Goal: Information Seeking & Learning: Check status

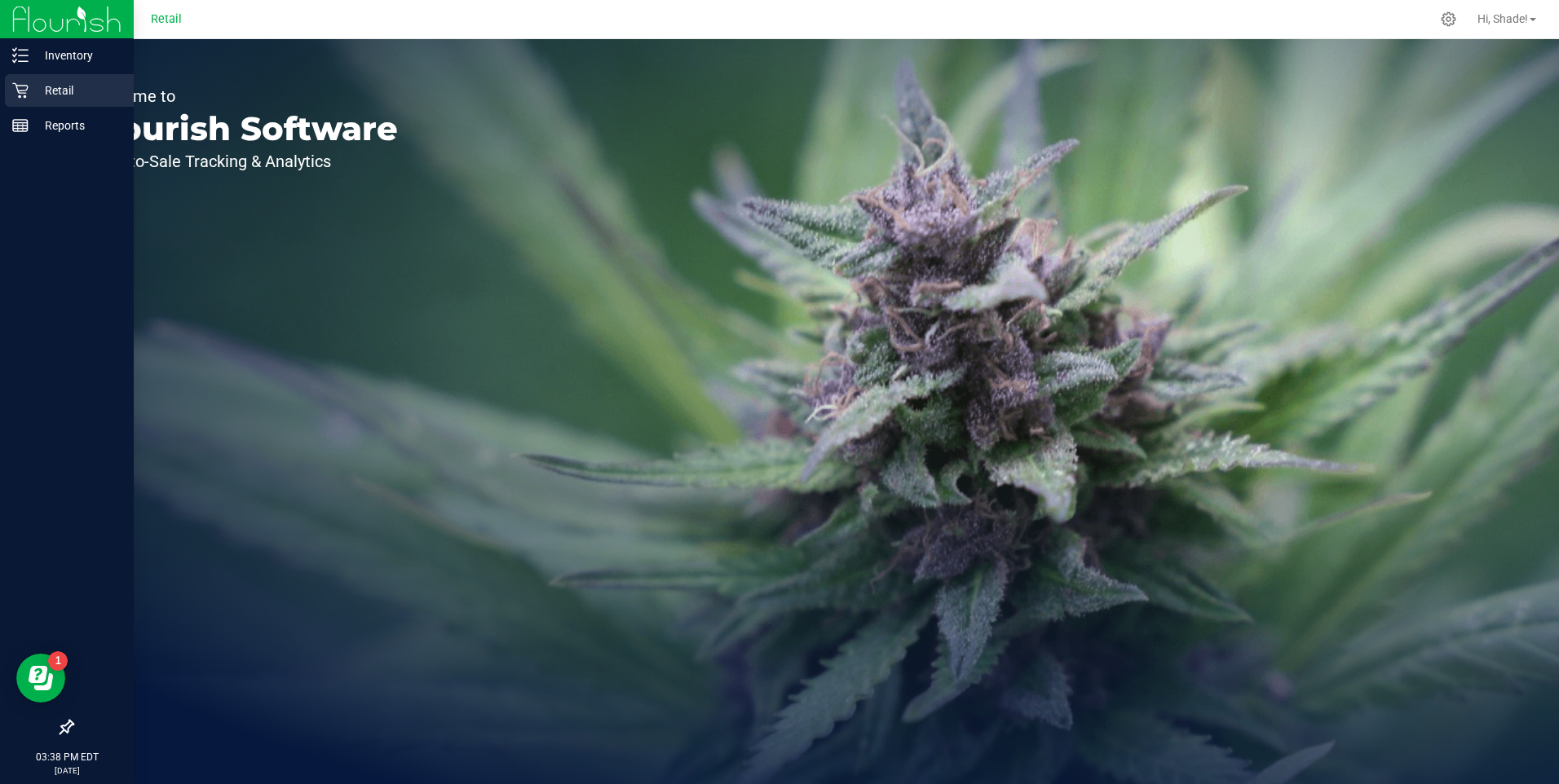
click at [26, 95] on icon at bounding box center [20, 89] width 16 height 16
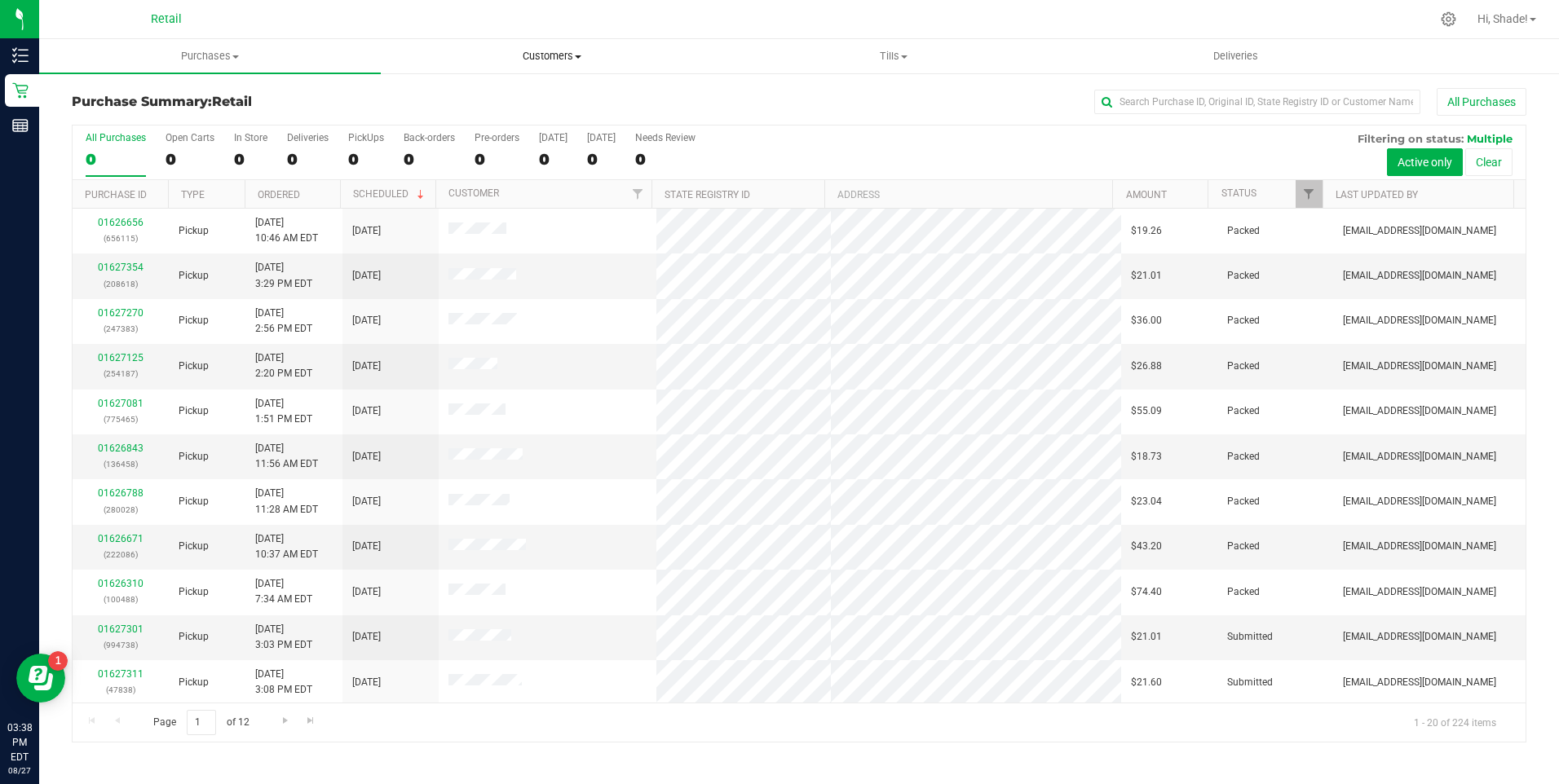
click at [572, 55] on span "Customers" at bounding box center [551, 56] width 340 height 15
click at [473, 99] on span "All customers" at bounding box center [440, 98] width 118 height 14
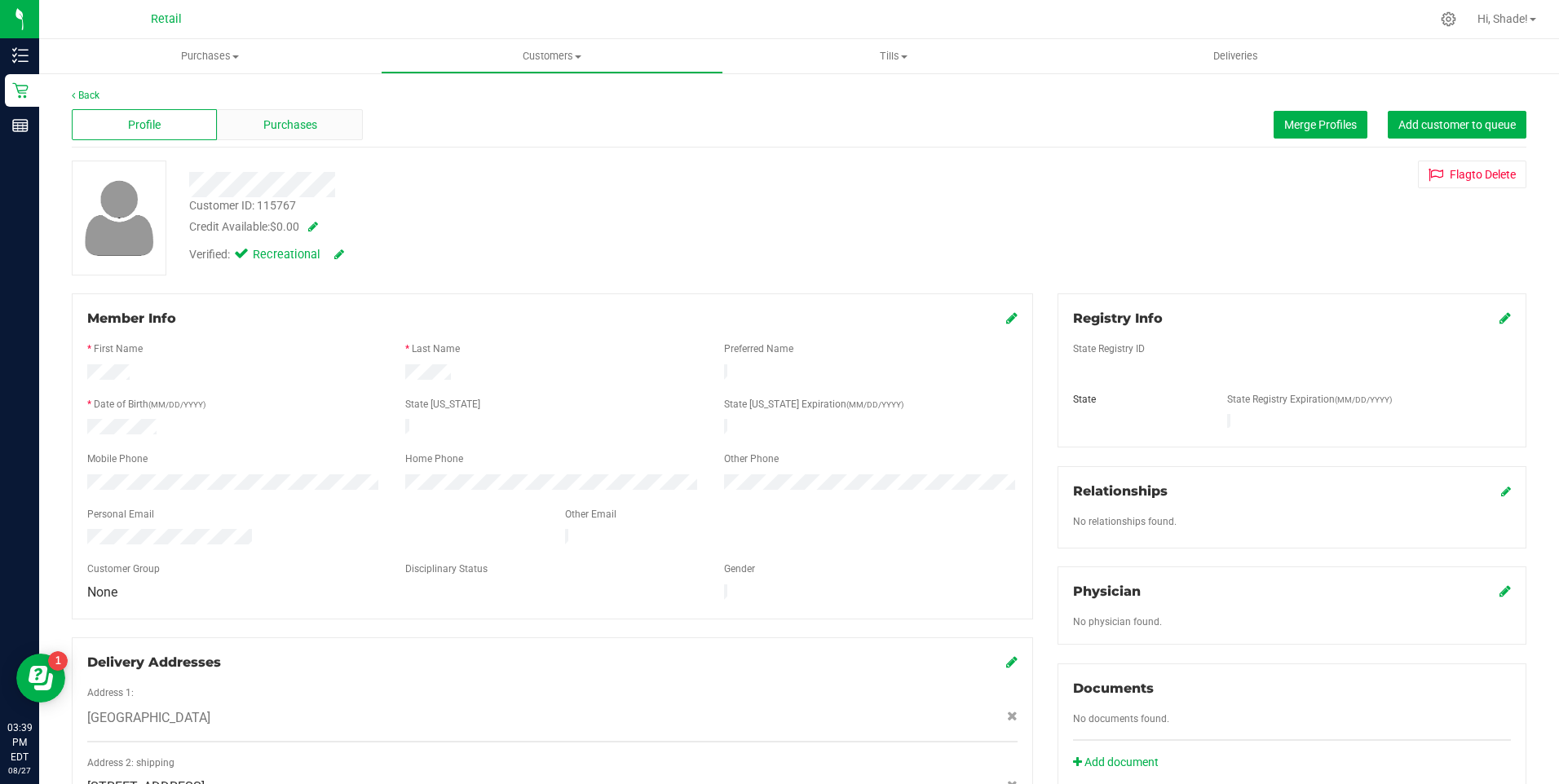
click at [283, 115] on div "Purchases" at bounding box center [289, 124] width 145 height 31
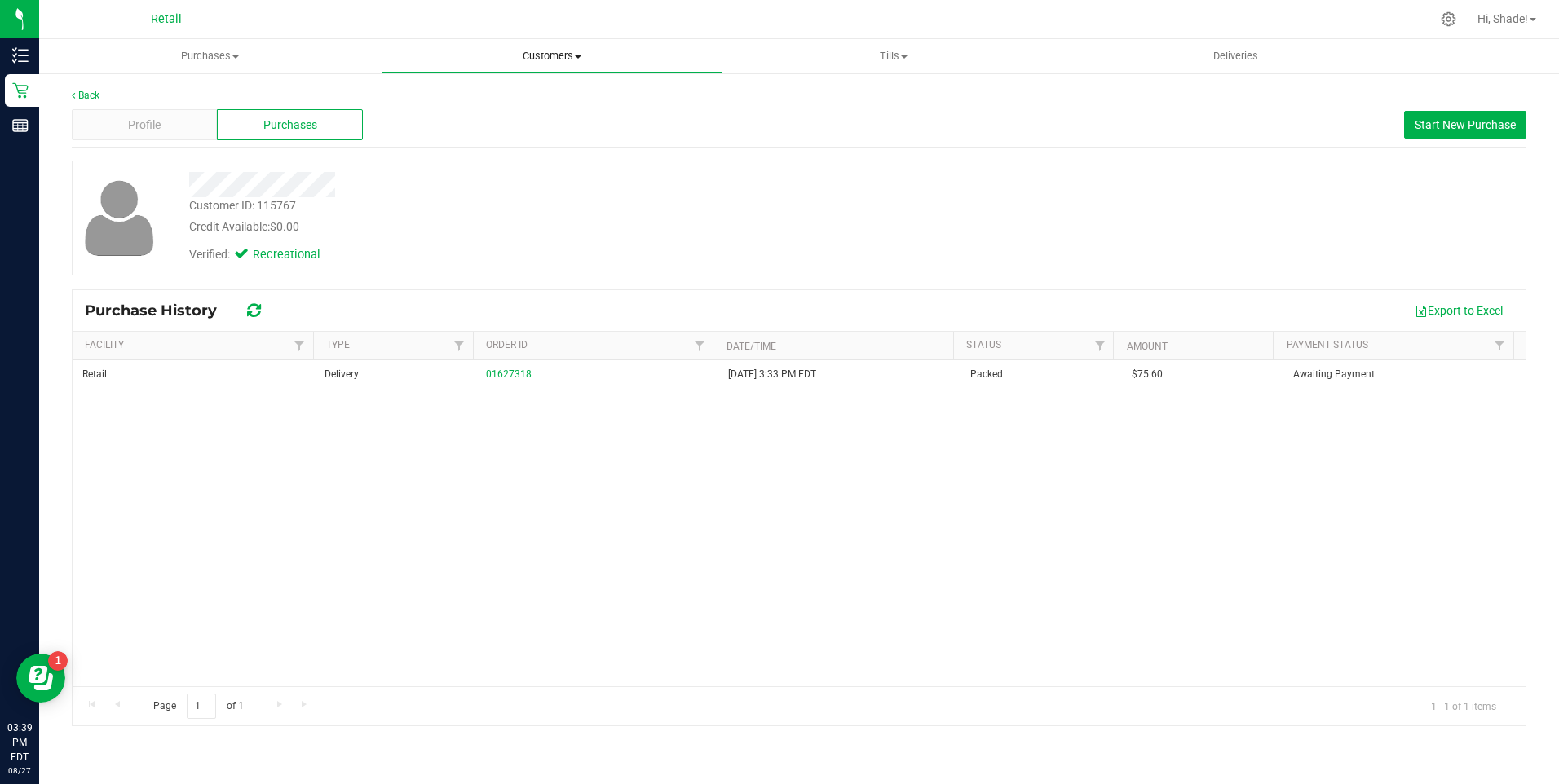
click at [545, 50] on span "Customers" at bounding box center [551, 56] width 340 height 15
click at [490, 98] on span "All customers" at bounding box center [440, 98] width 118 height 14
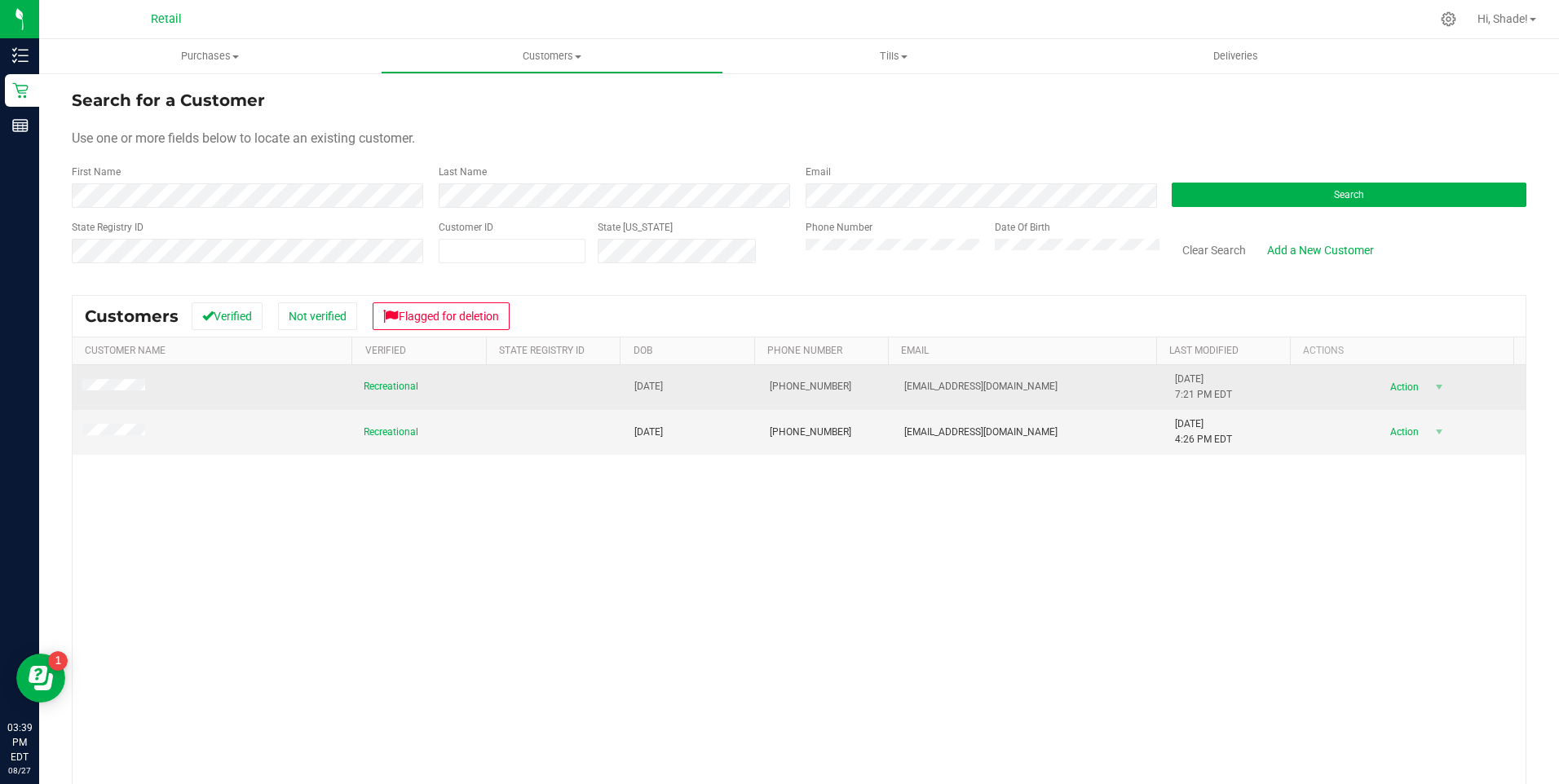
click at [125, 380] on span at bounding box center [116, 387] width 68 height 16
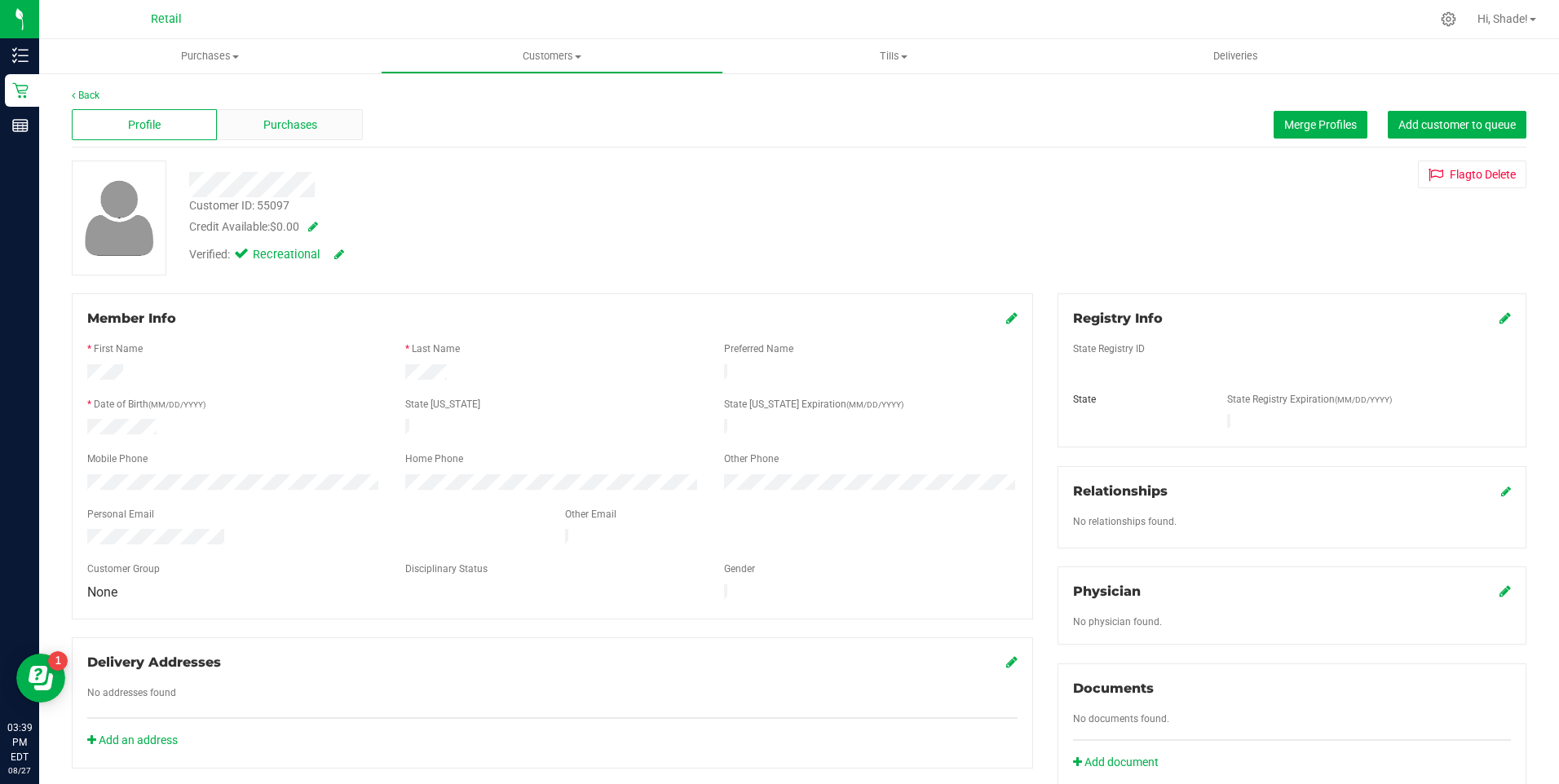
click at [272, 117] on span "Purchases" at bounding box center [290, 125] width 54 height 17
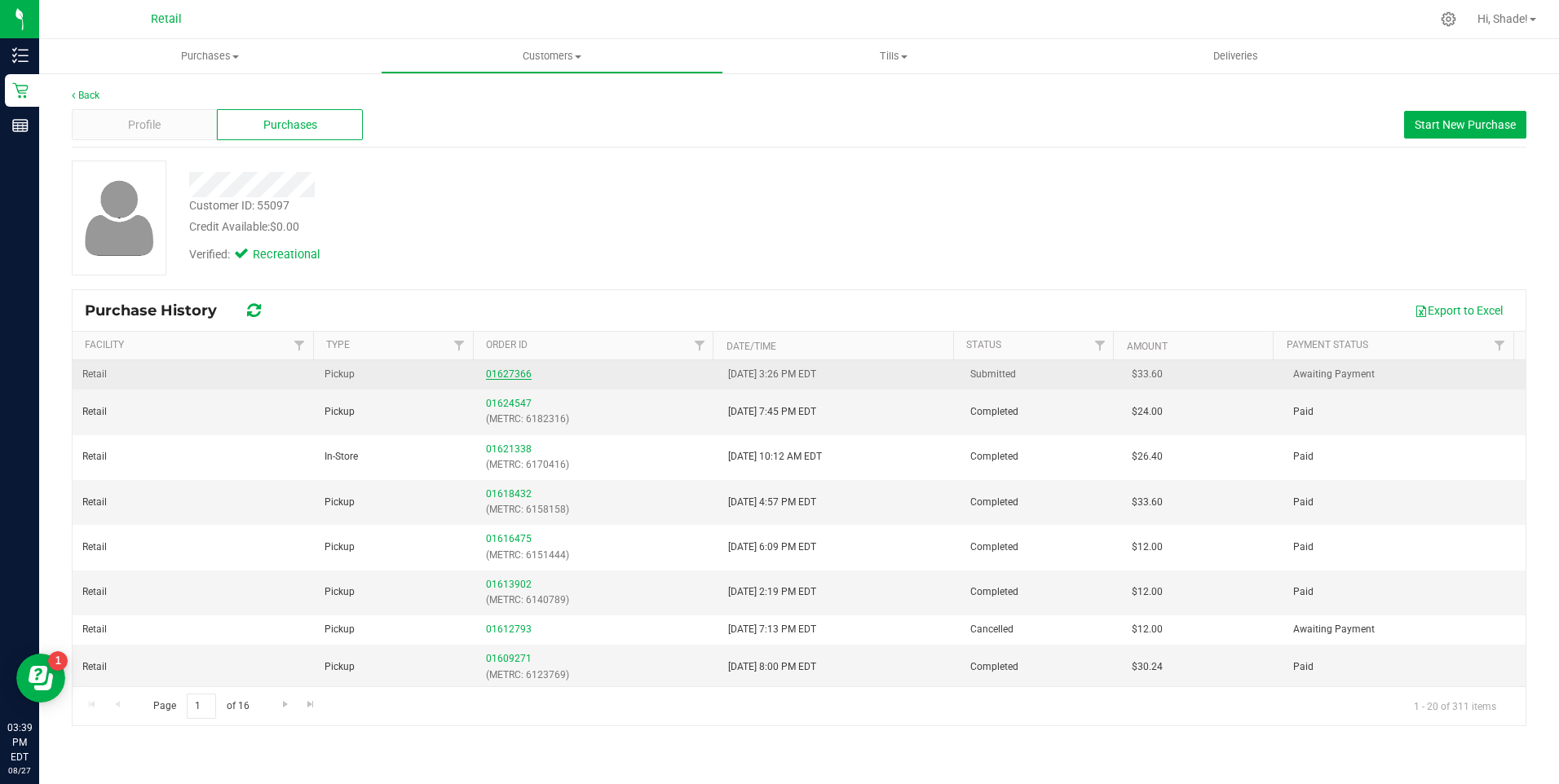
click at [505, 371] on link "01627366" at bounding box center [508, 375] width 46 height 11
